Goal: Information Seeking & Learning: Learn about a topic

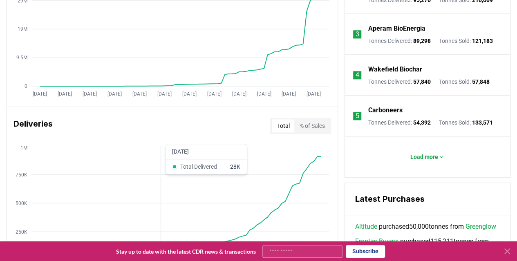
scroll to position [286, 0]
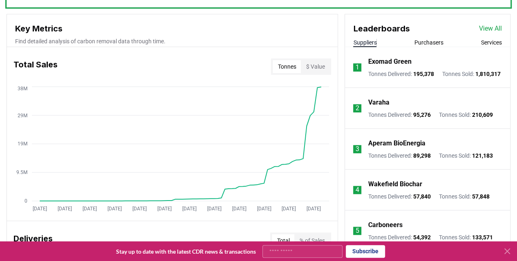
click at [496, 27] on link "View All" at bounding box center [490, 29] width 23 height 10
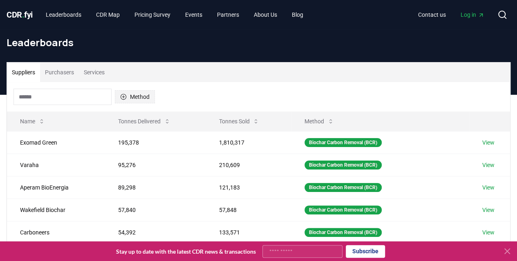
click at [121, 98] on icon "button" at bounding box center [123, 97] width 7 height 7
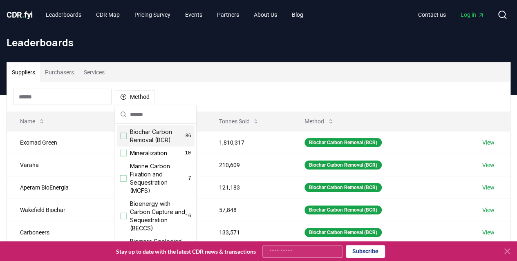
click at [88, 96] on input at bounding box center [62, 97] width 98 height 16
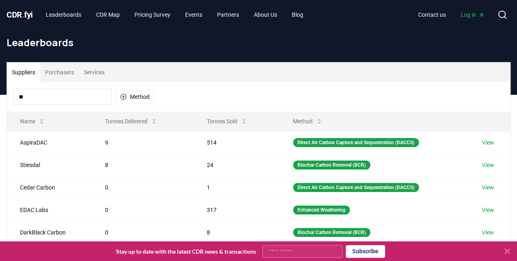
type input "*"
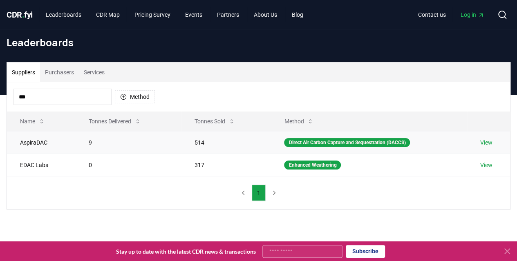
type input "***"
click at [484, 142] on link "View" at bounding box center [486, 142] width 12 height 8
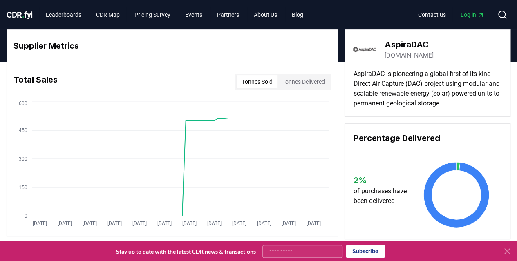
click at [367, 81] on p "AspiraDAC is pioneering a global first of its kind Direct Air Capture (DAC) pro…" at bounding box center [427, 88] width 149 height 39
